Goal: Information Seeking & Learning: Check status

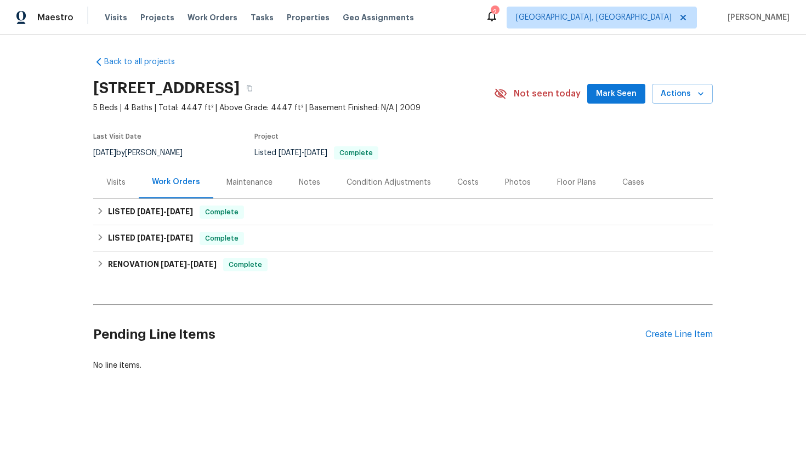
click at [113, 183] on div "Visits" at bounding box center [115, 182] width 19 height 11
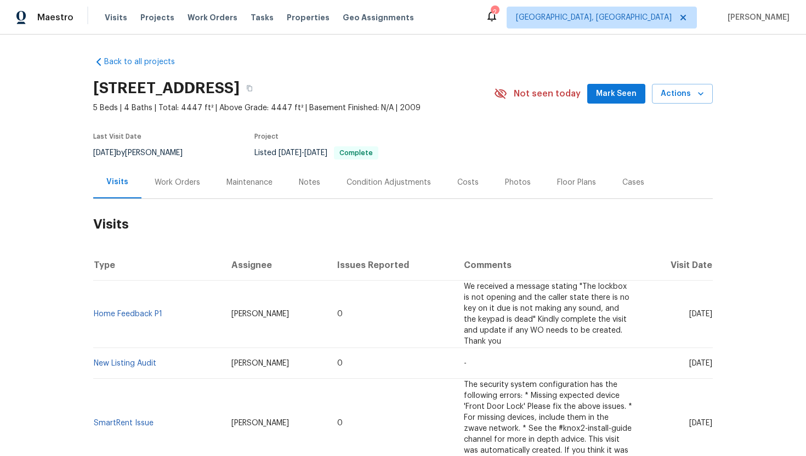
drag, startPoint x: 673, startPoint y: 315, endPoint x: 711, endPoint y: 319, distance: 38.6
click at [711, 319] on td "[DATE]" at bounding box center [677, 314] width 72 height 67
copy span "[DATE]"
click at [181, 190] on div "Work Orders" at bounding box center [177, 182] width 72 height 32
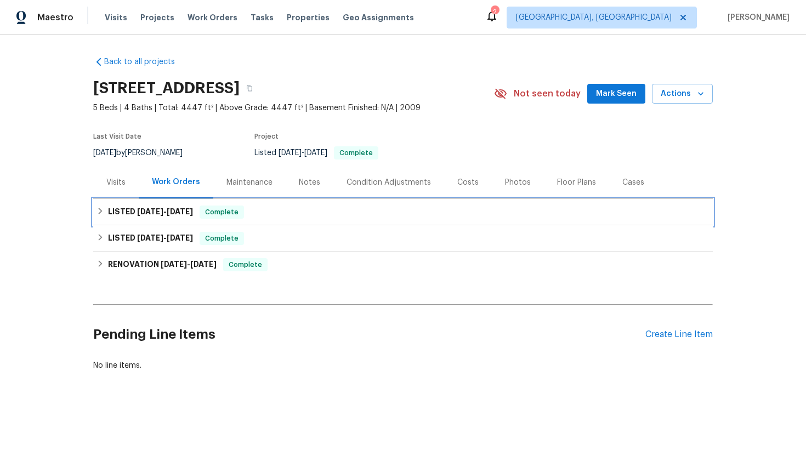
click at [190, 216] on h6 "LISTED 8/12/25 - 8/22/25" at bounding box center [150, 212] width 85 height 13
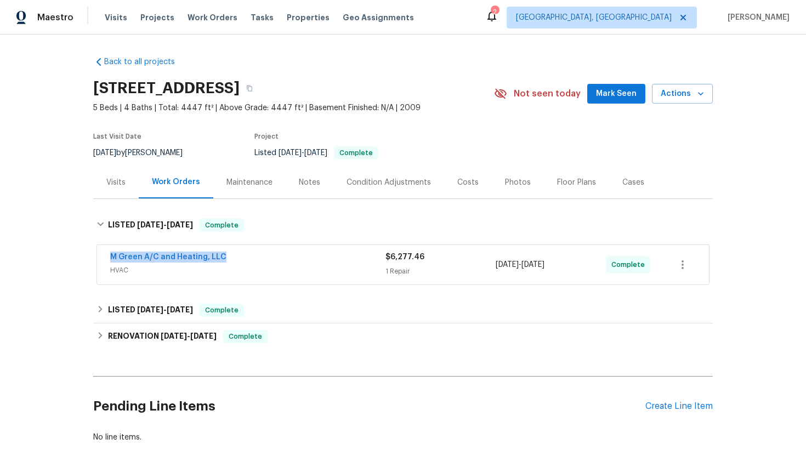
drag, startPoint x: 231, startPoint y: 256, endPoint x: 76, endPoint y: 257, distance: 155.8
click at [76, 257] on div "Back to all projects 1832 Olney Dr, Allen, TX 75013 5 Beds | 4 Baths | Total: 4…" at bounding box center [403, 246] width 806 height 422
copy link "M Green A/C and Heating, LLC"
drag, startPoint x: 581, startPoint y: 265, endPoint x: 489, endPoint y: 264, distance: 92.7
click at [489, 264] on div "M Green A/C and Heating, LLC HVAC $6,277.46 1 Repair 8/13/2025 - 8/22/2025 Comp…" at bounding box center [389, 265] width 559 height 26
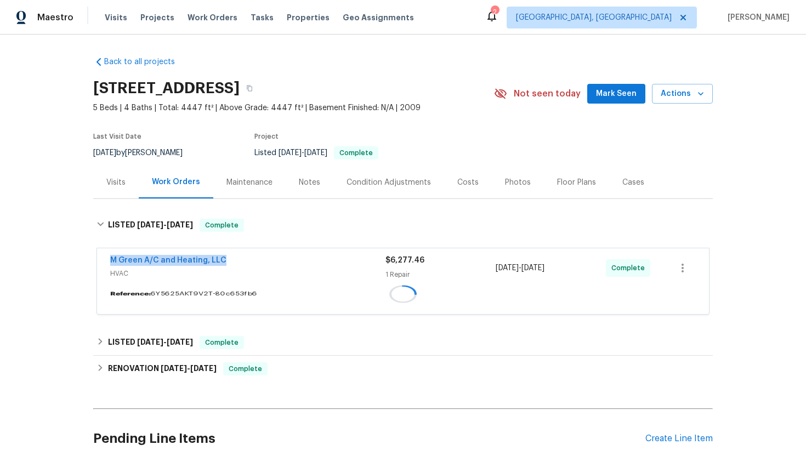
copy div "1 Repair 8/13/2025 - 8/22/2025"
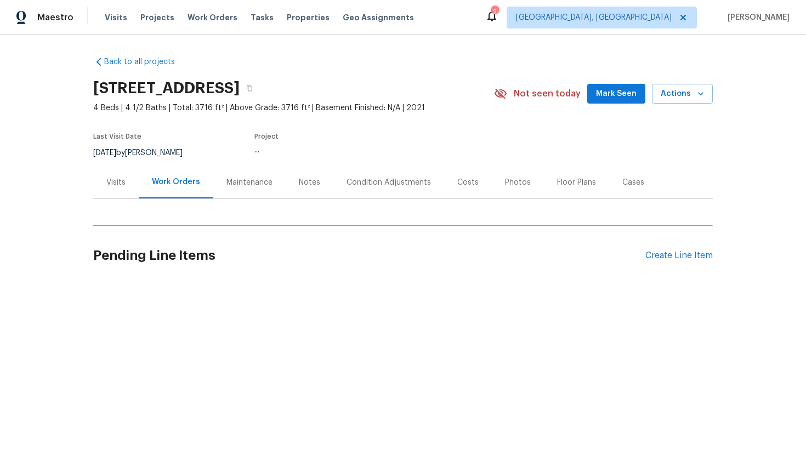
click at [109, 189] on div "Visits" at bounding box center [116, 182] width 46 height 32
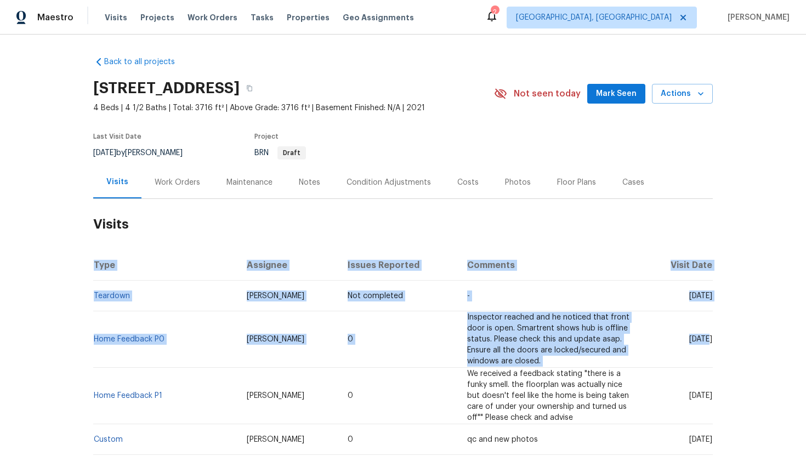
drag, startPoint x: 669, startPoint y: 341, endPoint x: 716, endPoint y: 340, distance: 47.7
click at [717, 340] on div "Back to all projects 2701 Capitol Pl, Melissa, TX 75454 4 Beds | 4 1/2 Baths | …" at bounding box center [403, 246] width 806 height 422
copy table "Type Assignee Issues Reported Comments Visit Date Teardown Alicia Anices Not co…"
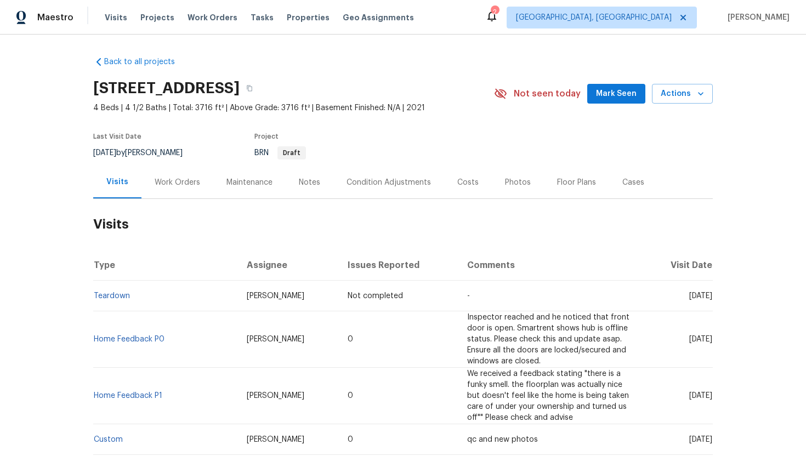
click at [680, 346] on td "Thu, Aug 21 2025" at bounding box center [678, 340] width 69 height 56
click at [169, 180] on div "Work Orders" at bounding box center [178, 182] width 46 height 11
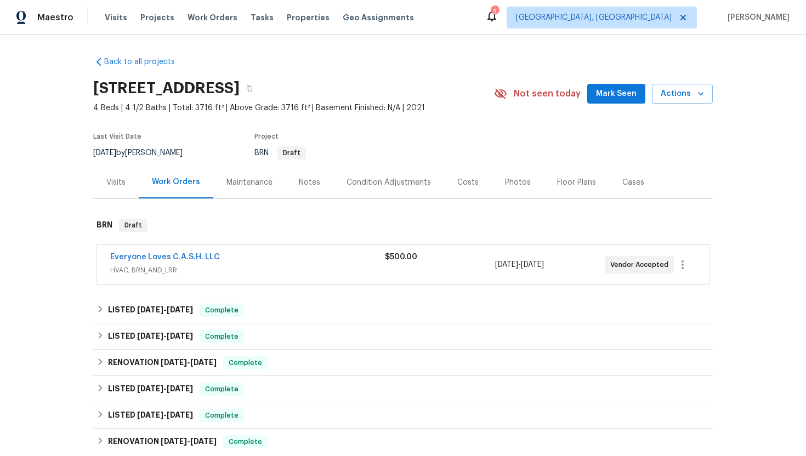
click at [212, 276] on div "Everyone Loves C.A.S.H. LLC HVAC, BRN_AND_LRR" at bounding box center [247, 265] width 275 height 26
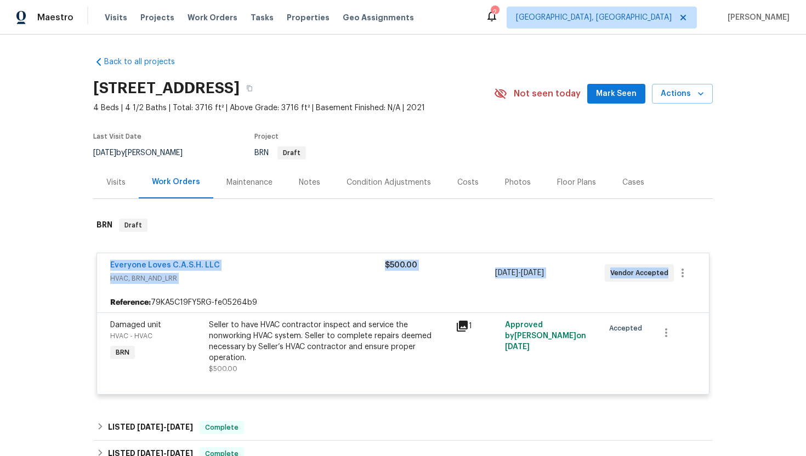
drag, startPoint x: 666, startPoint y: 271, endPoint x: 102, endPoint y: 258, distance: 564.5
click at [102, 257] on div "Everyone Loves C.A.S.H. LLC HVAC, BRN_AND_LRR $500.00 8/26/2025 - 8/28/2025 Ven…" at bounding box center [403, 272] width 612 height 39
copy div "Everyone Loves C.A.S.H. LLC HVAC, BRN_AND_LRR $500.00 8/26/2025 - 8/28/2025 Ven…"
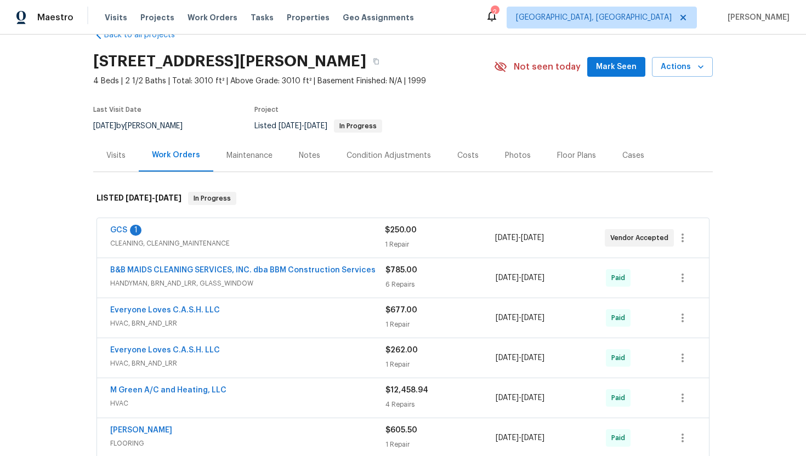
scroll to position [38, 0]
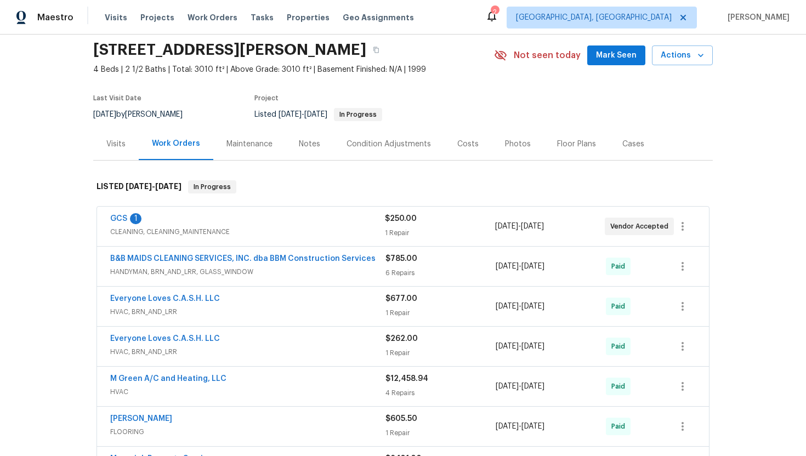
click at [276, 227] on span "CLEANING, CLEANING_MAINTENANCE" at bounding box center [247, 232] width 275 height 11
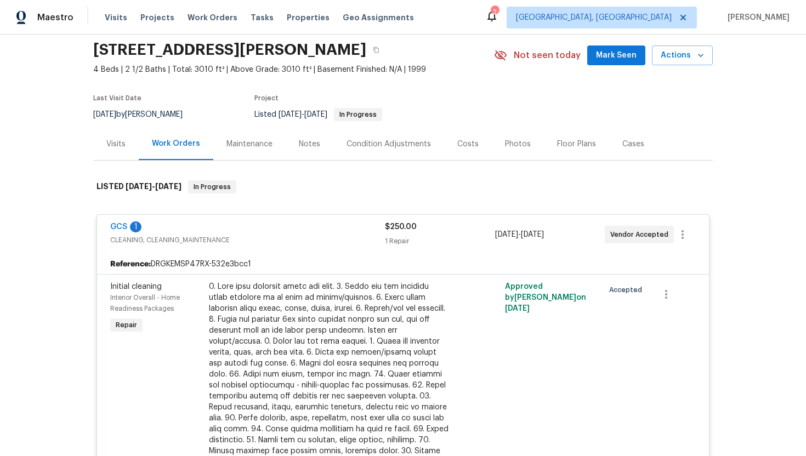
click at [122, 148] on div "Visits" at bounding box center [115, 144] width 19 height 11
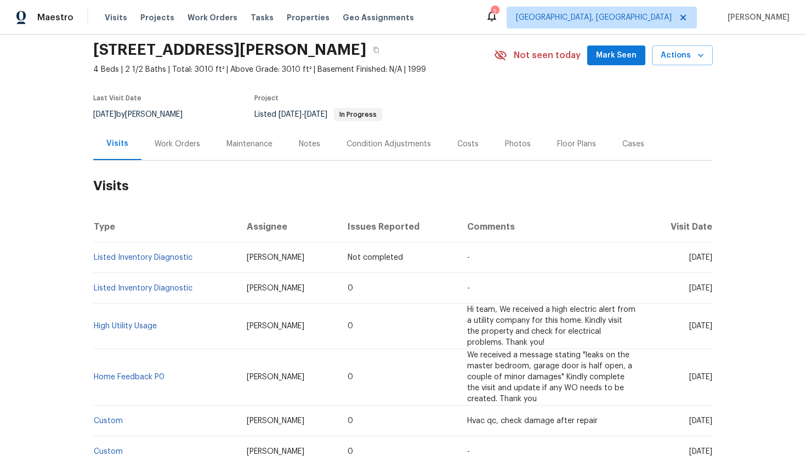
drag, startPoint x: 671, startPoint y: 289, endPoint x: 710, endPoint y: 294, distance: 39.2
click at [710, 295] on td "[DATE]" at bounding box center [678, 288] width 69 height 31
copy span "[DATE]"
click at [186, 152] on div "Work Orders" at bounding box center [177, 144] width 72 height 32
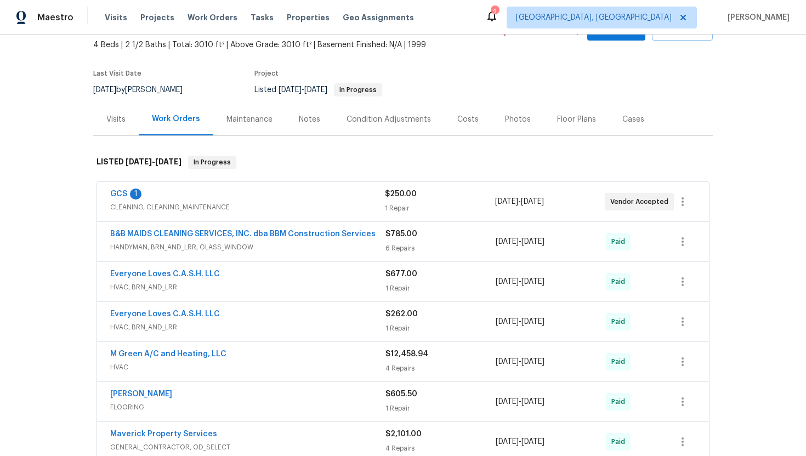
scroll to position [99, 0]
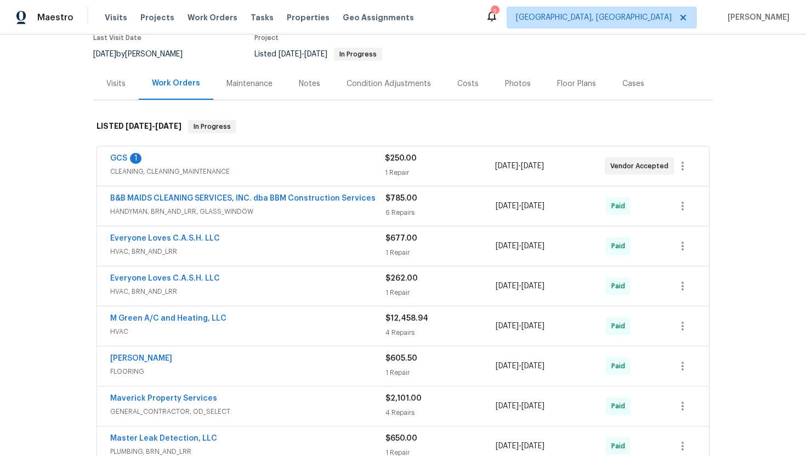
click at [214, 216] on span "HANDYMAN, BRN_AND_LRR, GLASS_WINDOW" at bounding box center [247, 211] width 275 height 11
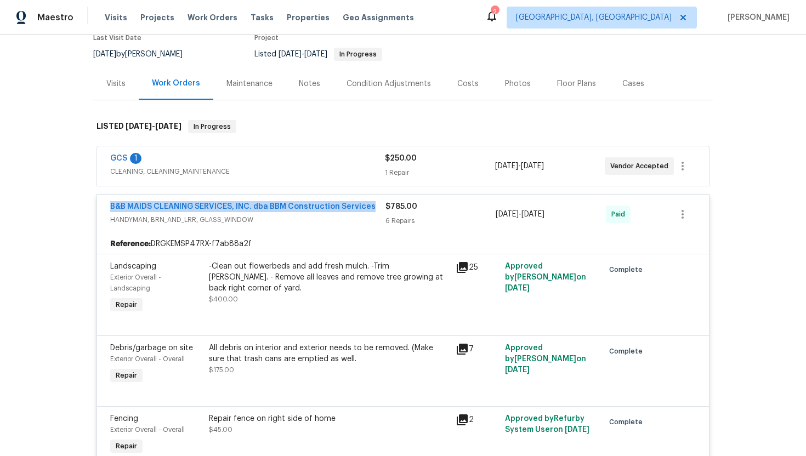
drag, startPoint x: 373, startPoint y: 208, endPoint x: 97, endPoint y: 205, distance: 276.4
click at [97, 206] on div "B&B MAIDS CLEANING SERVICES, INC. dba BBM Construction Services HANDYMAN, BRN_A…" at bounding box center [403, 214] width 612 height 39
copy link "B&B MAIDS CLEANING SERVICES, INC. dba BBM Construction Services"
drag, startPoint x: 576, startPoint y: 219, endPoint x: 487, endPoint y: 215, distance: 89.5
click at [487, 215] on div "B&B MAIDS CLEANING SERVICES, INC. dba BBM Construction Services HANDYMAN, BRN_A…" at bounding box center [389, 214] width 559 height 26
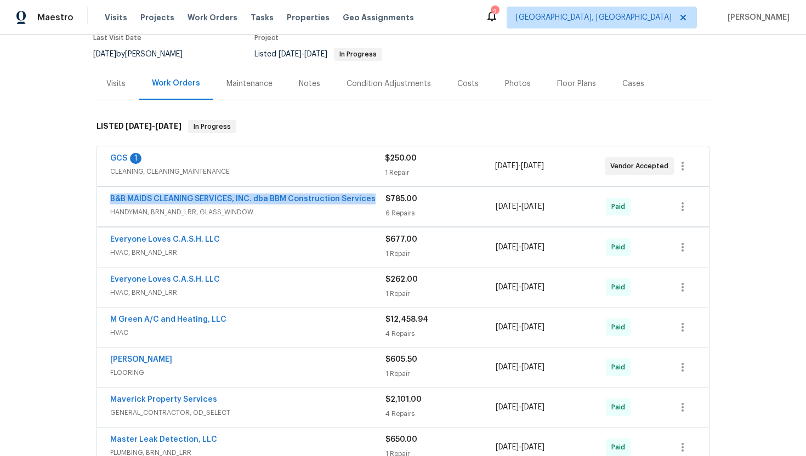
copy div "6 Repairs [DATE] - [DATE]"
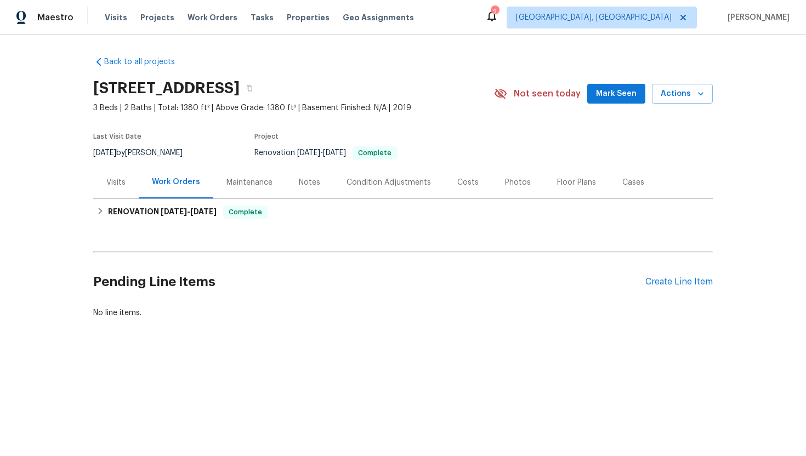
click at [113, 184] on div "Visits" at bounding box center [115, 182] width 19 height 11
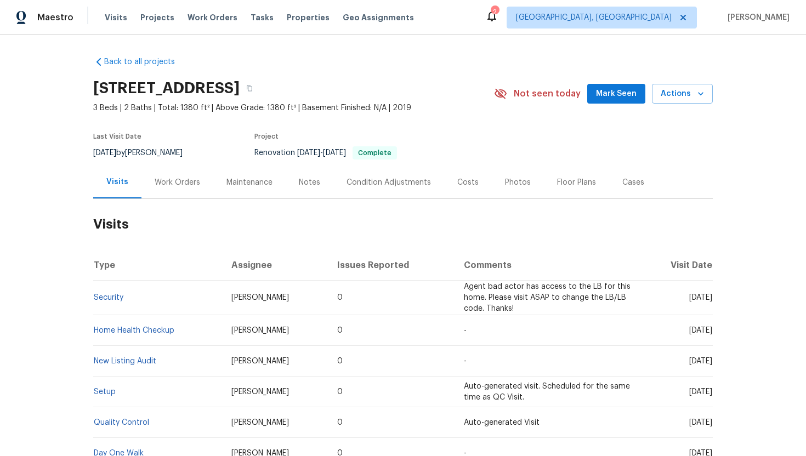
click at [180, 187] on div "Work Orders" at bounding box center [178, 182] width 46 height 11
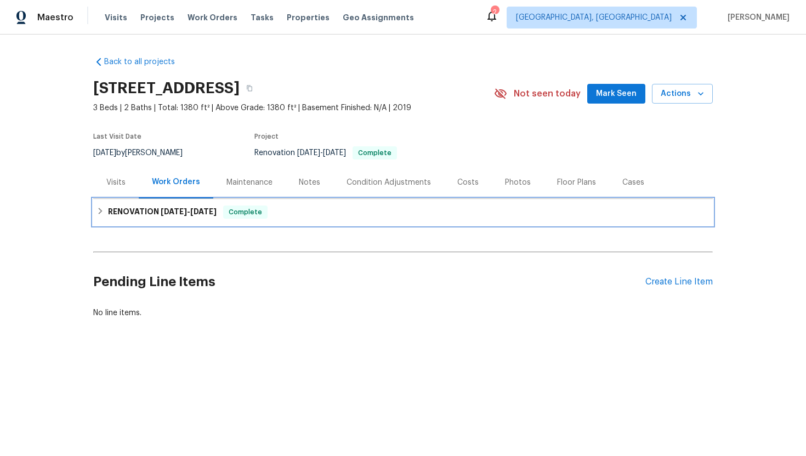
click at [186, 214] on span "6/4/25 - 6/19/25" at bounding box center [189, 212] width 56 height 8
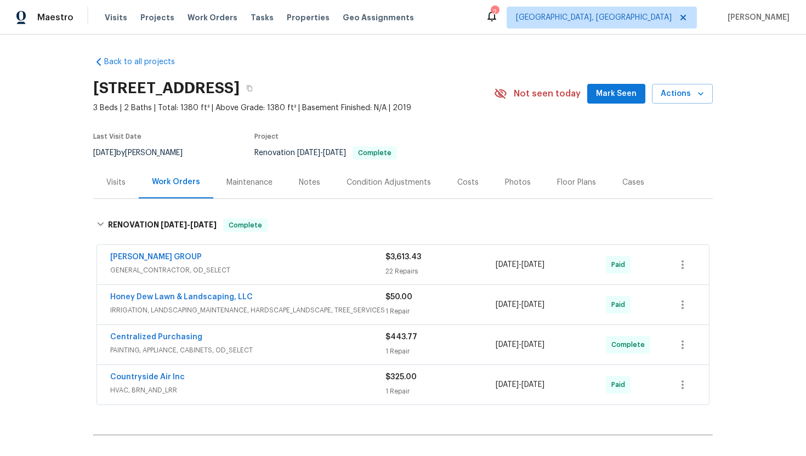
click at [110, 185] on div "Visits" at bounding box center [115, 182] width 19 height 11
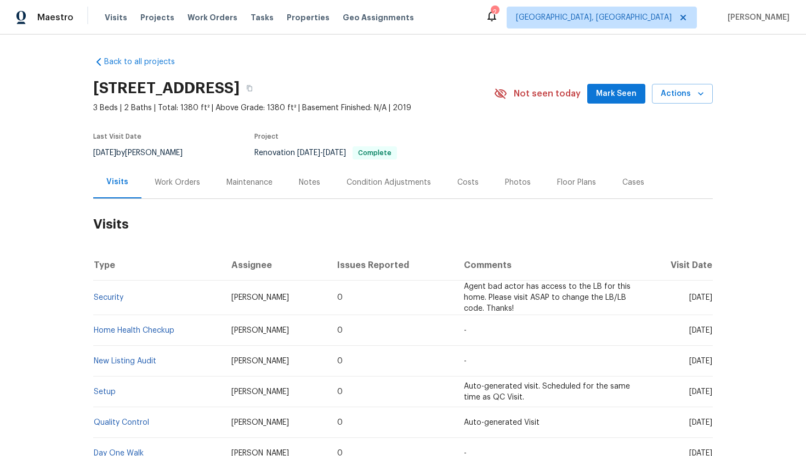
drag, startPoint x: 671, startPoint y: 299, endPoint x: 711, endPoint y: 302, distance: 39.6
click at [711, 303] on td "Sat, Jul 26 2025" at bounding box center [677, 298] width 72 height 35
copy span "Jul 26 2025"
click at [182, 202] on h2 "Visits" at bounding box center [403, 224] width 620 height 51
click at [181, 183] on div "Work Orders" at bounding box center [178, 182] width 46 height 11
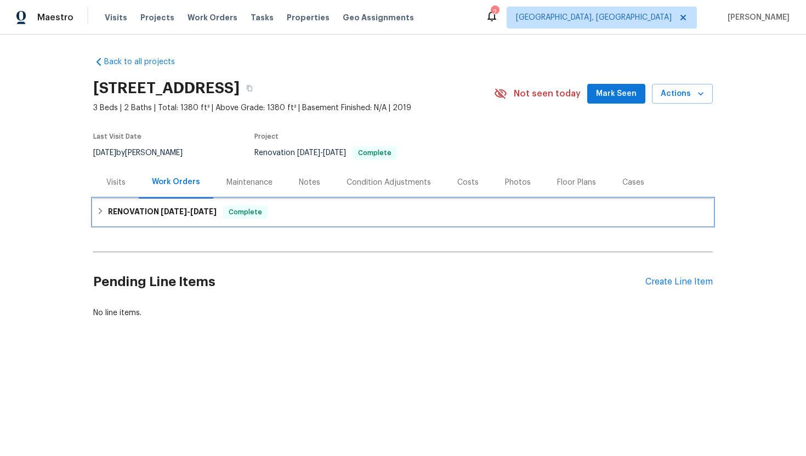
click at [208, 210] on span "6/19/25" at bounding box center [203, 212] width 26 height 8
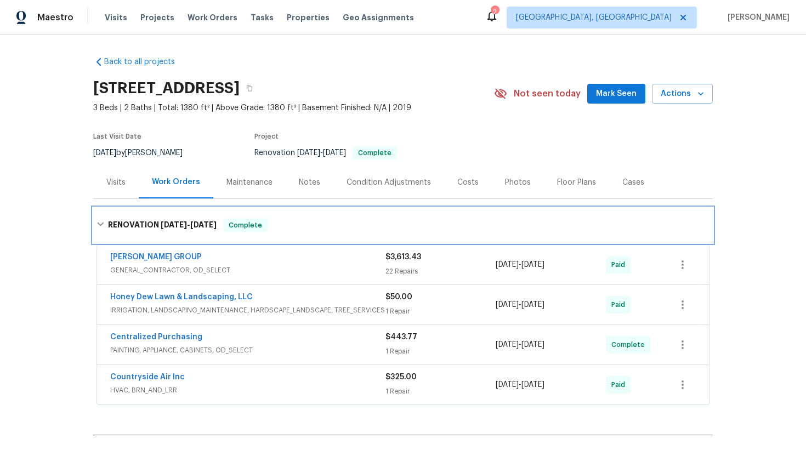
scroll to position [30, 0]
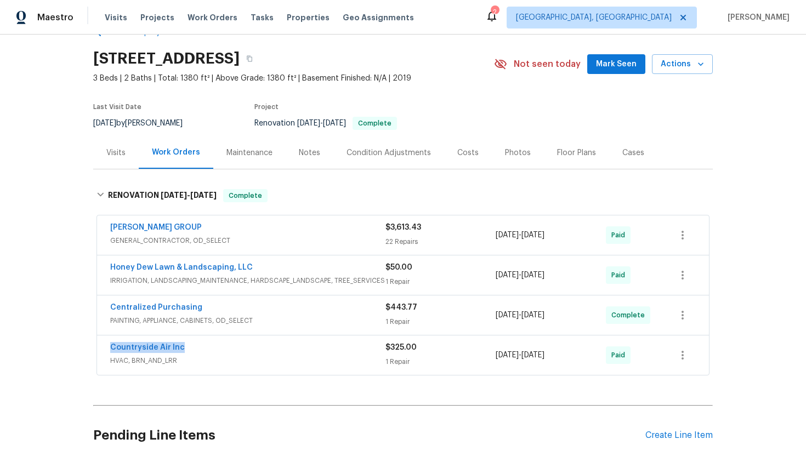
drag, startPoint x: 207, startPoint y: 348, endPoint x: 90, endPoint y: 342, distance: 117.0
click at [91, 343] on div "Back to all projects 9803 Mimbrough St, Houston, TX 77029 3 Beds | 2 Baths | To…" at bounding box center [403, 246] width 806 height 422
copy link "Countryside Air Inc"
drag, startPoint x: 579, startPoint y: 361, endPoint x: 491, endPoint y: 355, distance: 87.4
click at [491, 355] on div "Countryside Air Inc HVAC, BRN_AND_LRR $325.00 1 Repair 6/17/2025 - 6/19/2025 Pa…" at bounding box center [389, 355] width 559 height 26
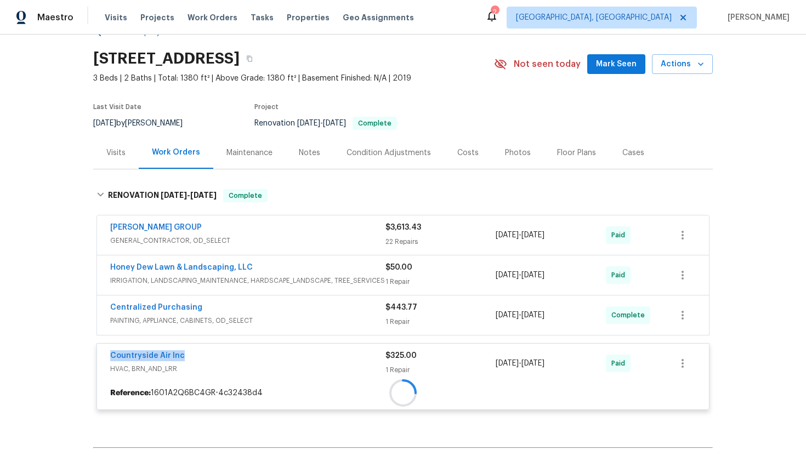
copy div "1 Repair 6/17/2025 - 6/19/2025"
